Goal: Transaction & Acquisition: Purchase product/service

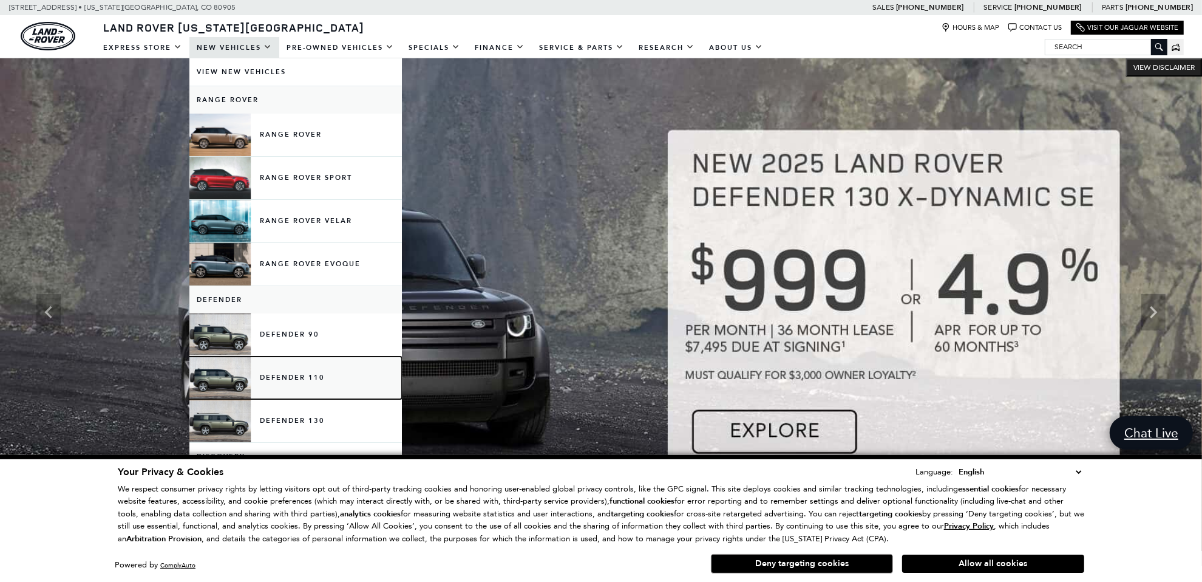
click at [227, 373] on link "Defender 110" at bounding box center [295, 377] width 213 height 43
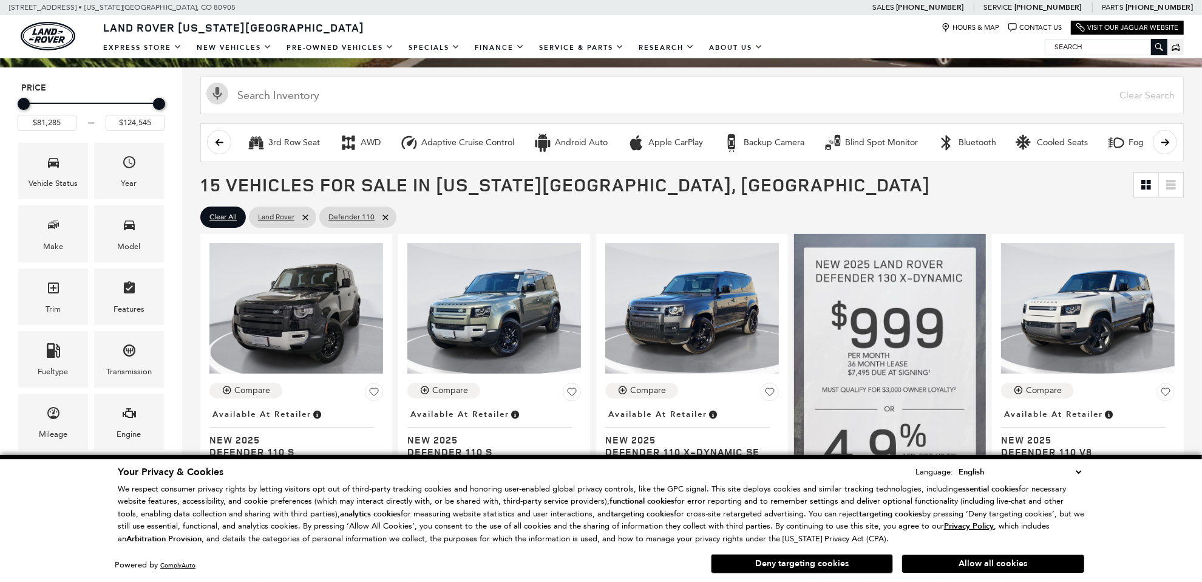
scroll to position [121, 0]
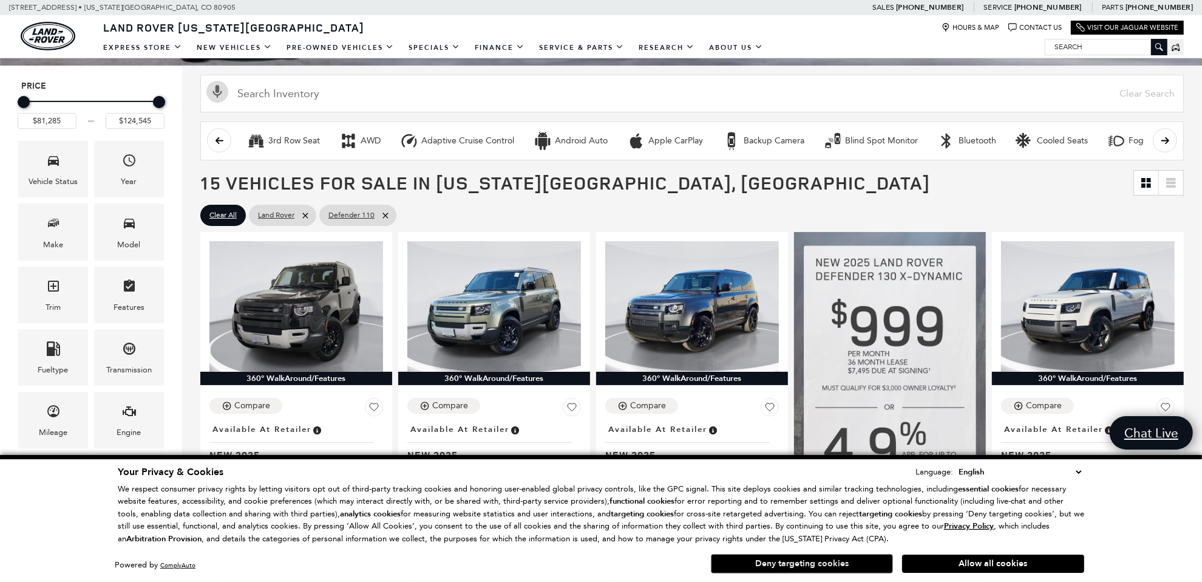
click at [848, 570] on button "Deny targeting cookies" at bounding box center [802, 563] width 182 height 19
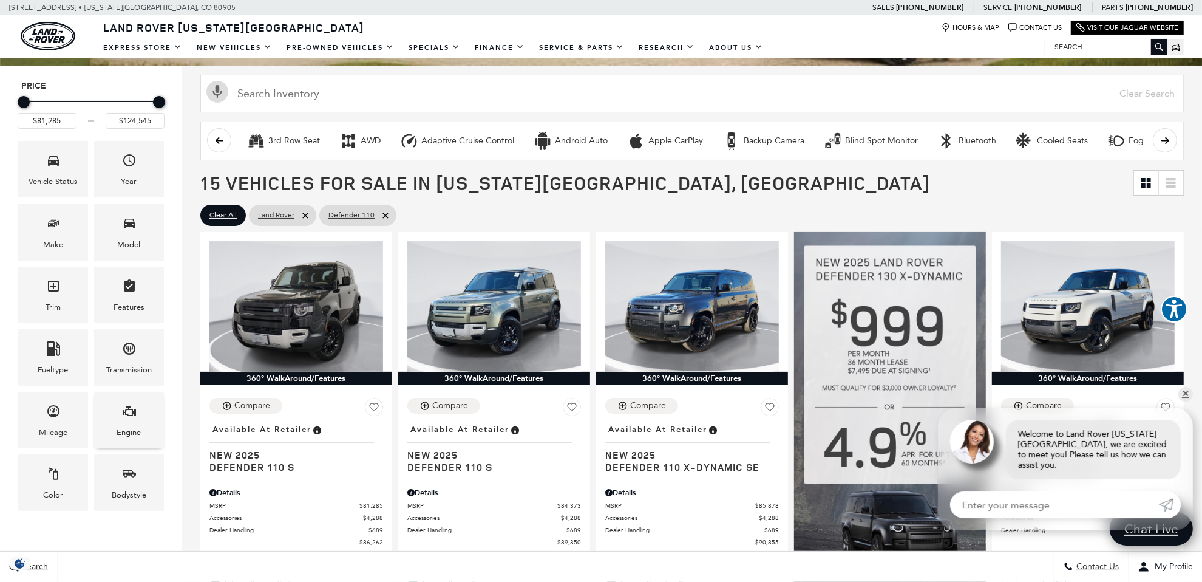
click at [129, 414] on icon "Engine" at bounding box center [129, 411] width 15 height 15
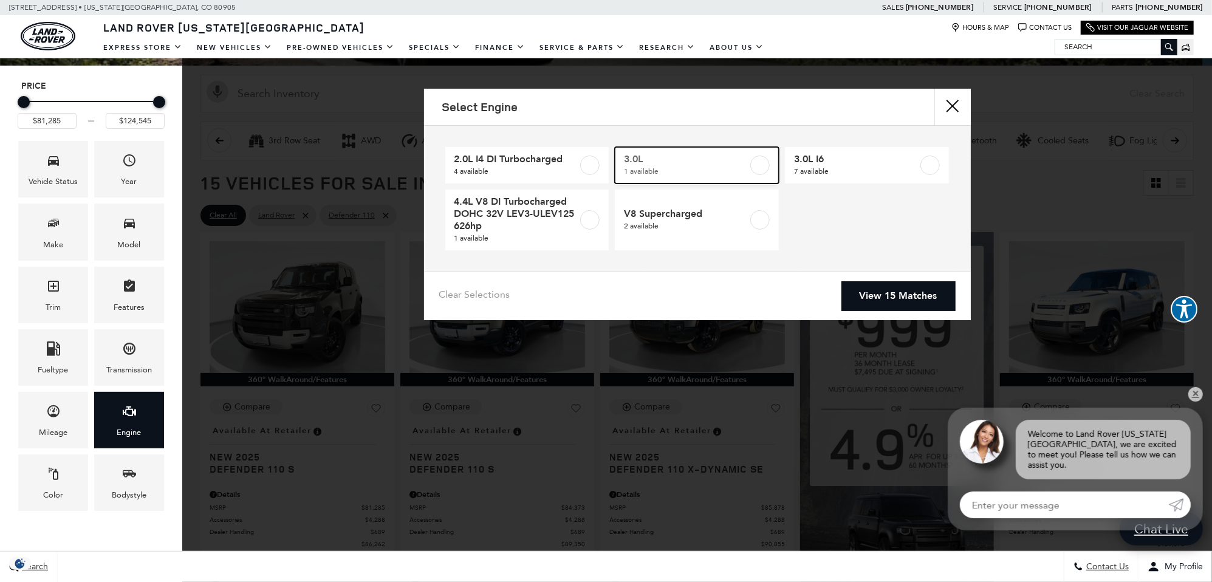
click at [762, 167] on label at bounding box center [759, 164] width 19 height 19
type input "$82,519"
checkbox input "true"
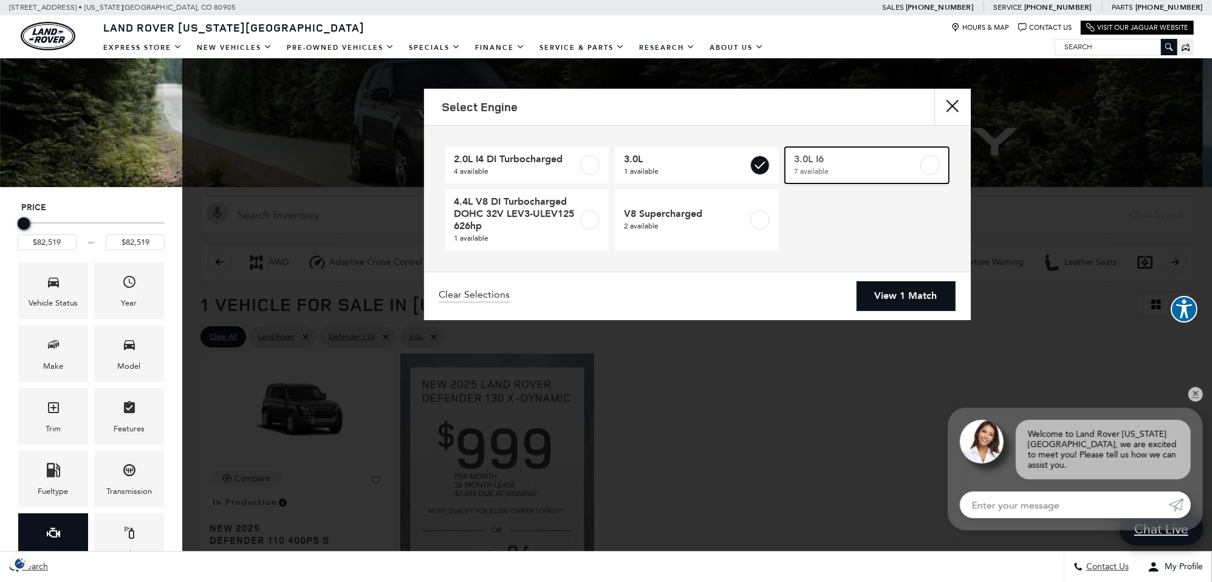
click at [936, 162] on label at bounding box center [929, 164] width 19 height 19
type input "$81,285"
type input "$85,878"
checkbox input "true"
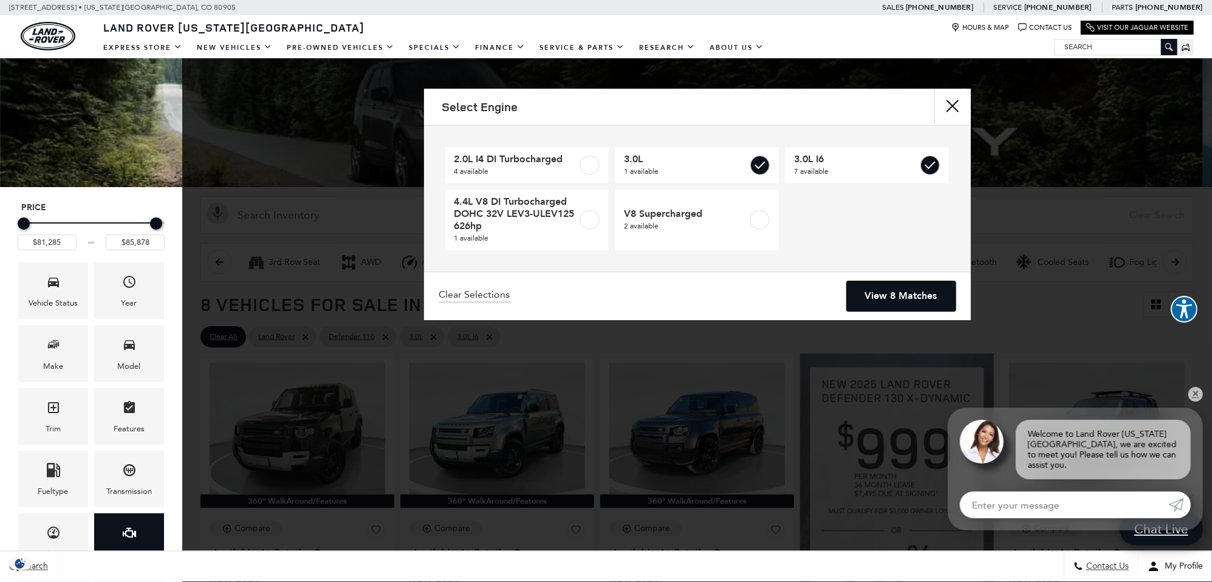
click at [892, 302] on link "View 8 Matches" at bounding box center [901, 296] width 109 height 30
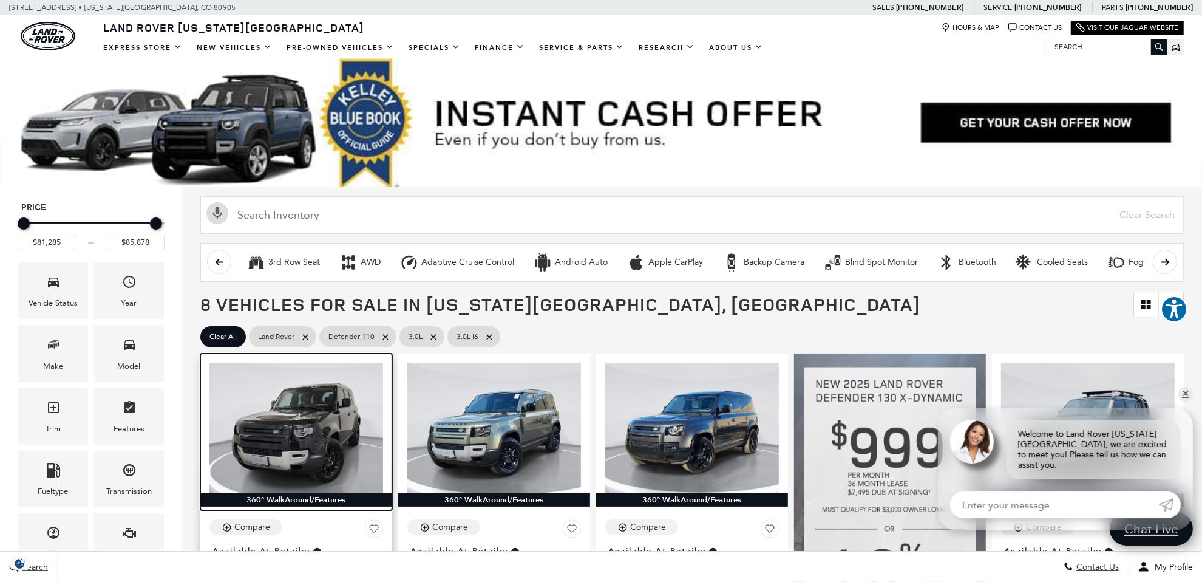
click at [302, 441] on img at bounding box center [297, 428] width 174 height 131
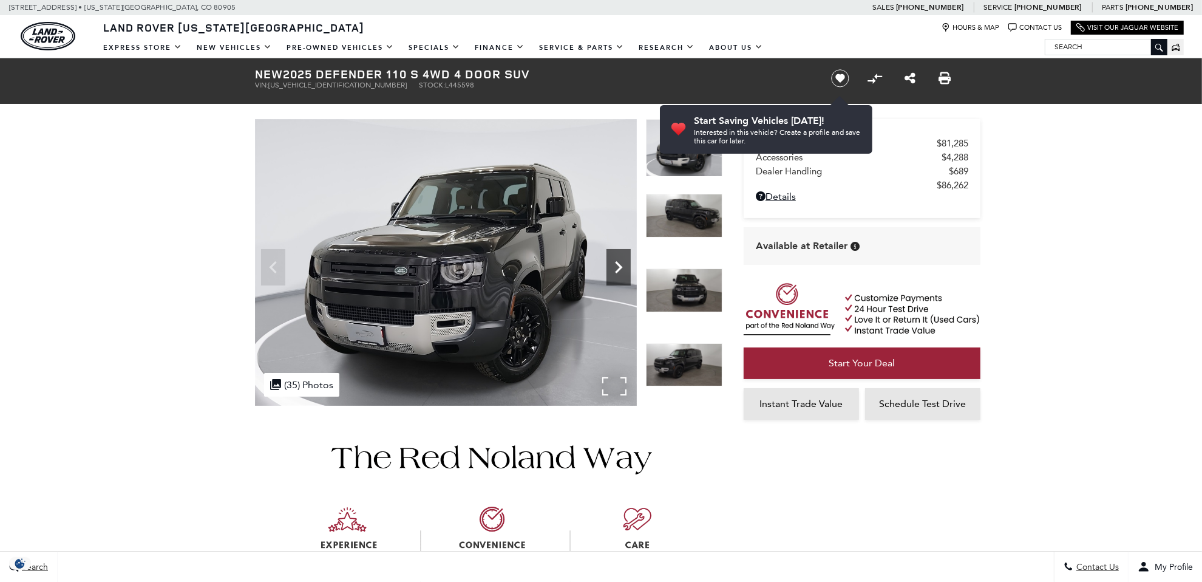
click at [617, 259] on icon "Next" at bounding box center [619, 267] width 24 height 24
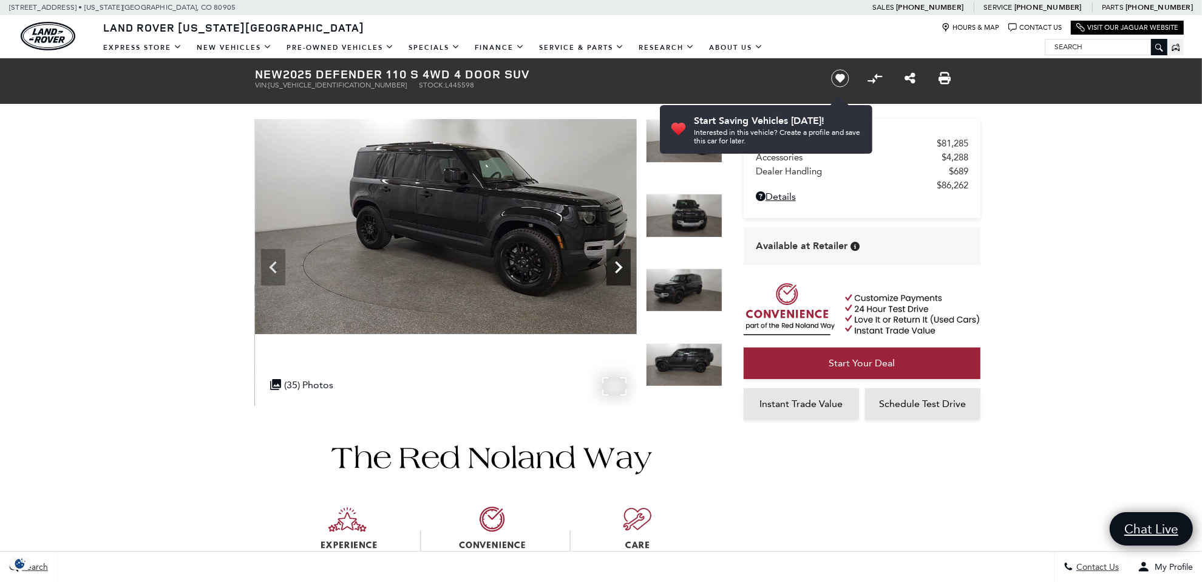
click at [617, 259] on icon "Next" at bounding box center [619, 267] width 24 height 24
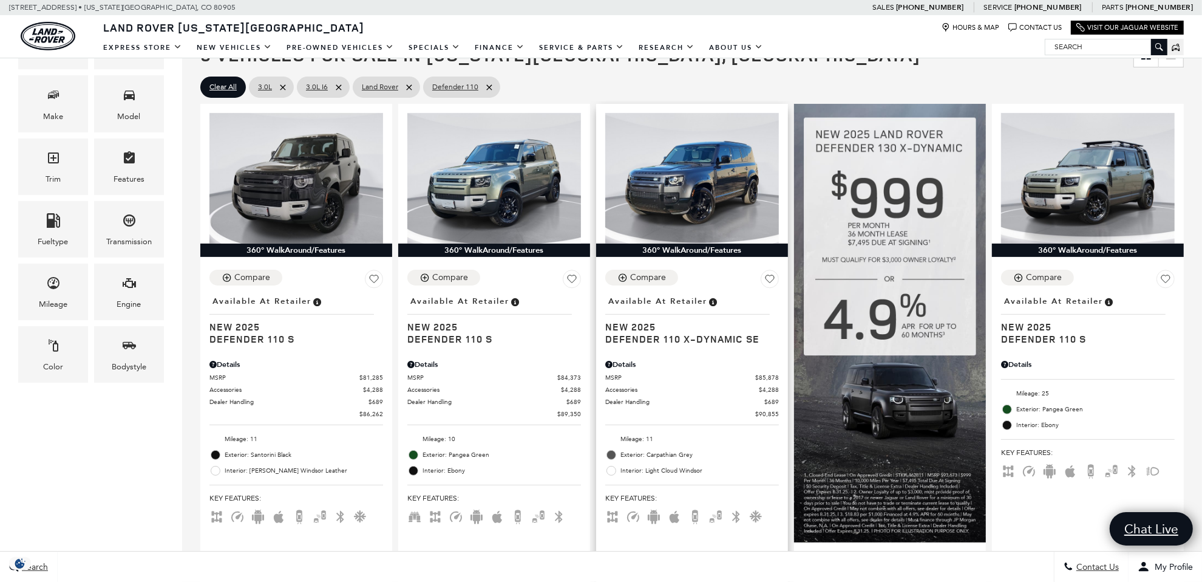
scroll to position [304, 0]
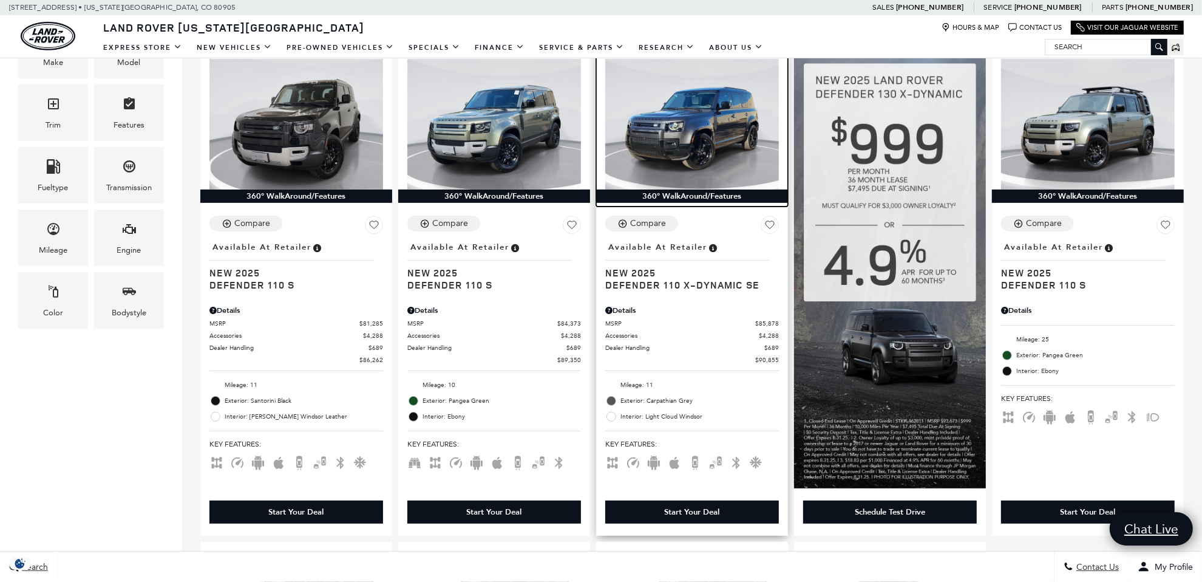
click at [660, 119] on img at bounding box center [692, 124] width 174 height 131
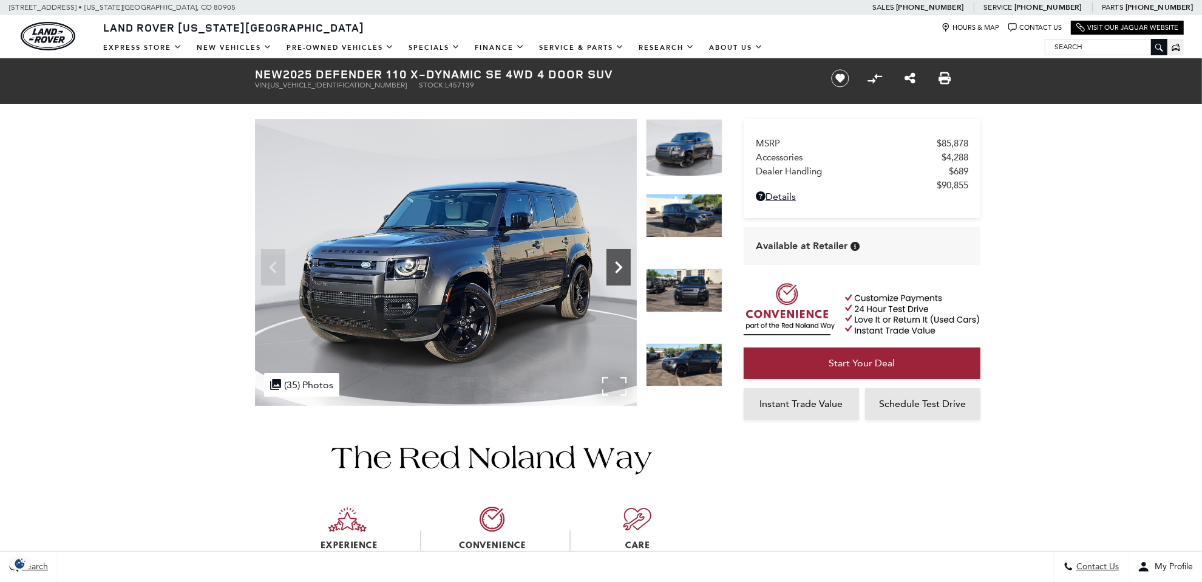
click at [612, 265] on icon "Next" at bounding box center [619, 267] width 24 height 24
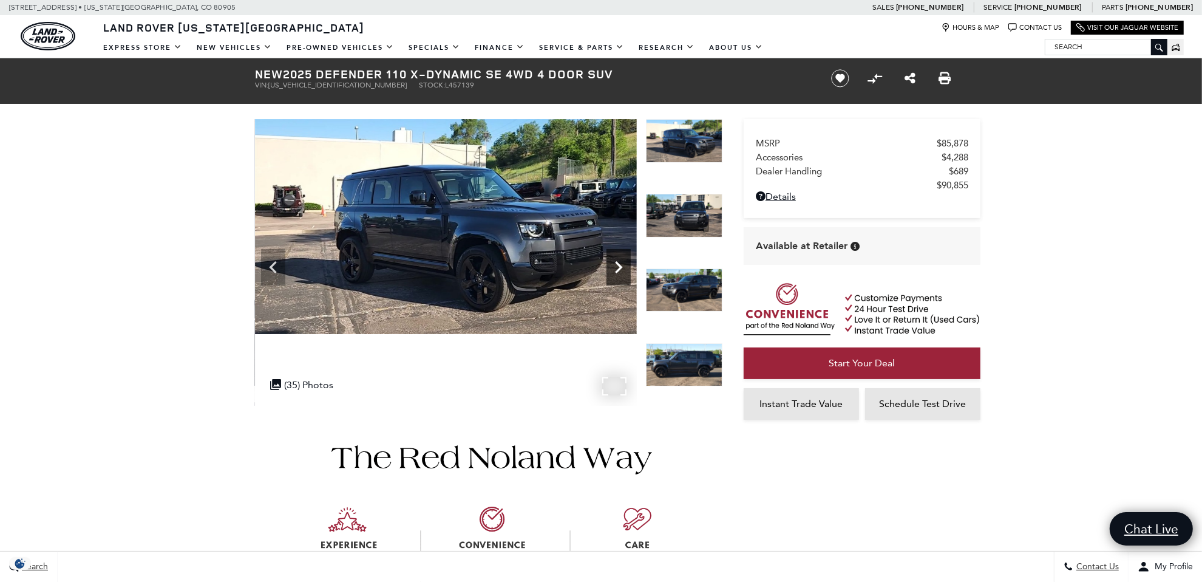
click at [612, 265] on icon "Next" at bounding box center [619, 267] width 24 height 24
